Goal: Find specific page/section

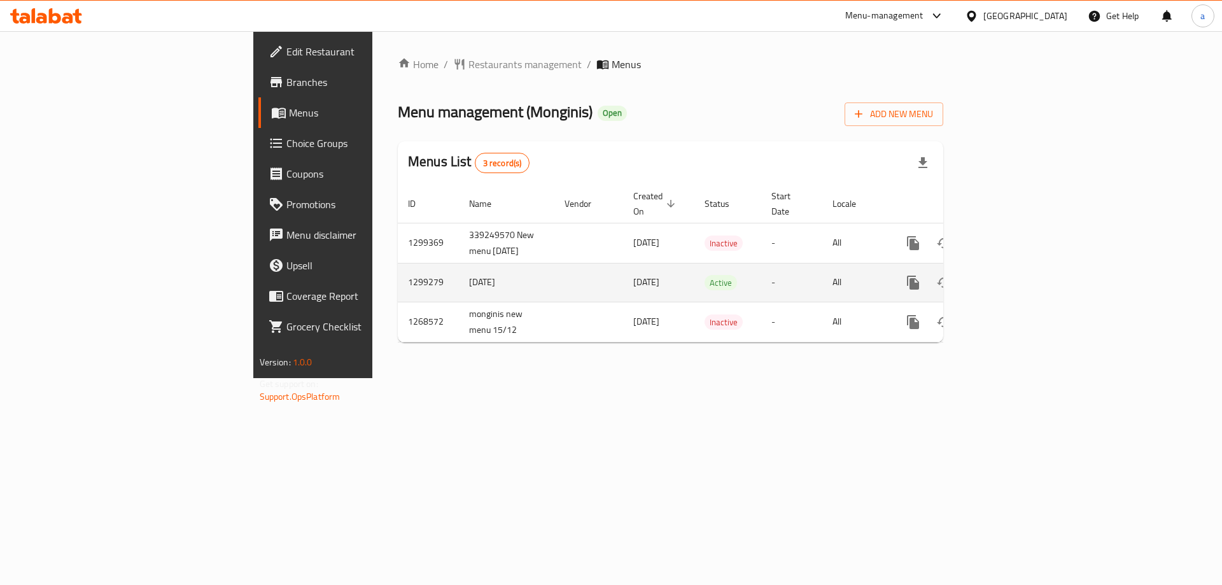
click at [1012, 275] on icon "enhanced table" at bounding box center [1004, 282] width 15 height 15
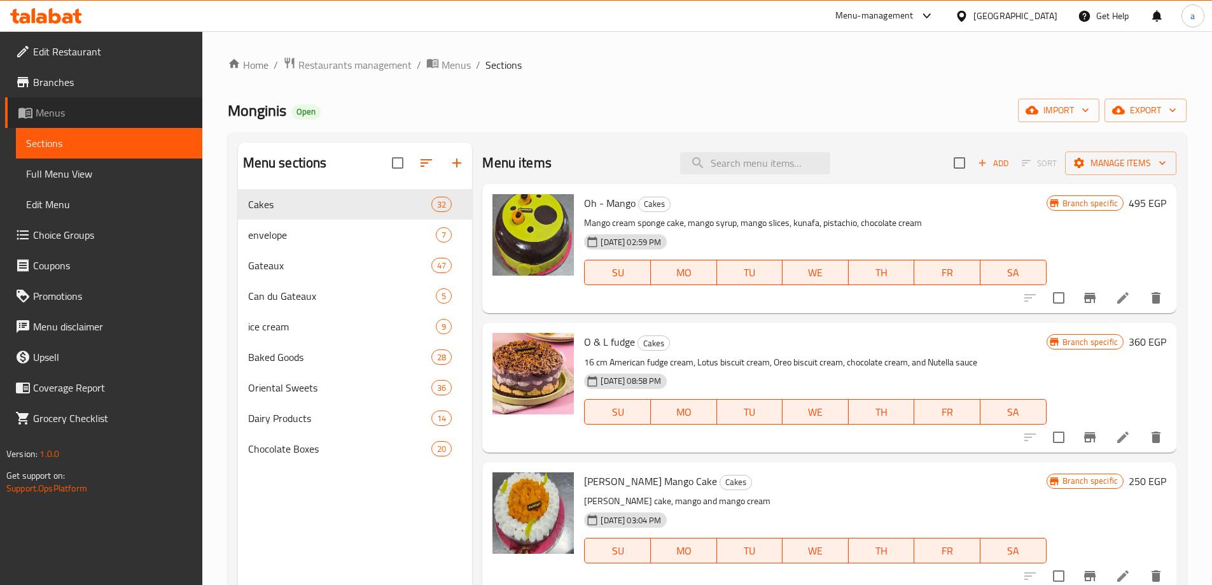
click at [97, 113] on span "Menus" at bounding box center [114, 112] width 157 height 15
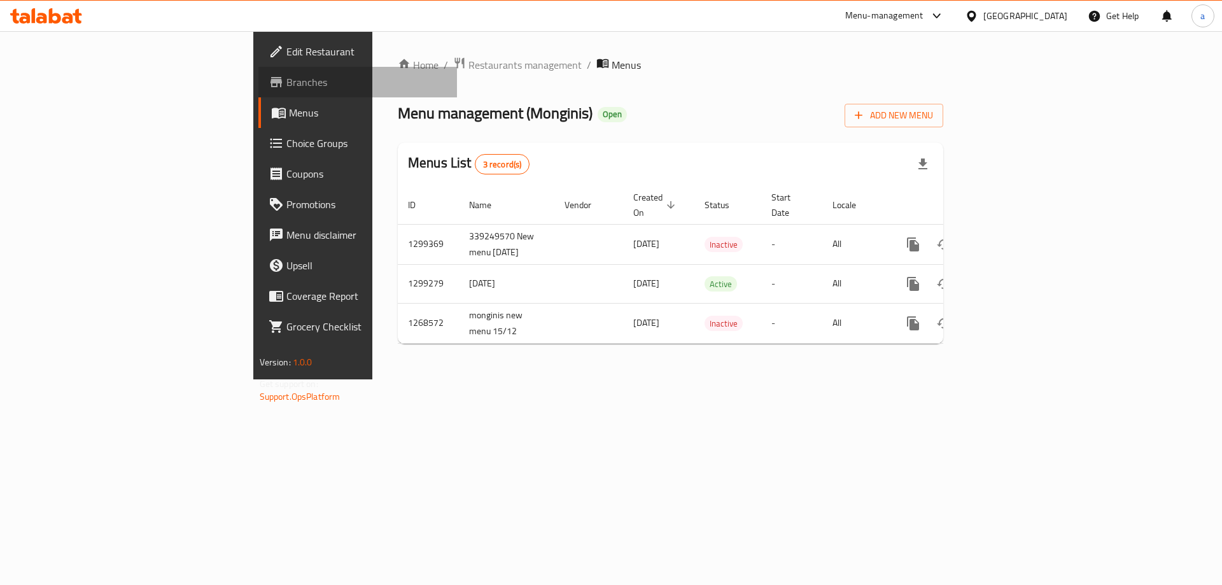
click at [258, 72] on link "Branches" at bounding box center [357, 82] width 199 height 31
click at [286, 87] on span "Branches" at bounding box center [366, 81] width 161 height 15
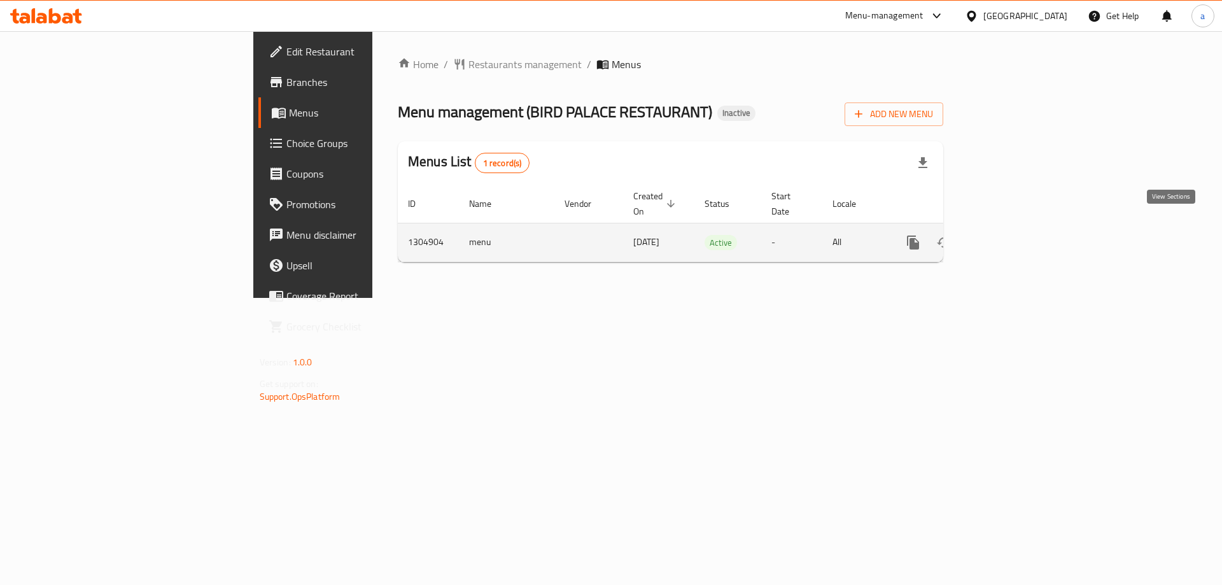
click at [1011, 237] on icon "enhanced table" at bounding box center [1004, 242] width 11 height 11
